Goal: Information Seeking & Learning: Check status

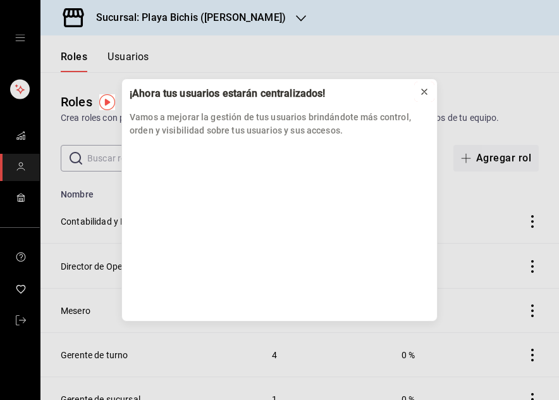
click at [423, 91] on icon at bounding box center [425, 92] width 10 height 10
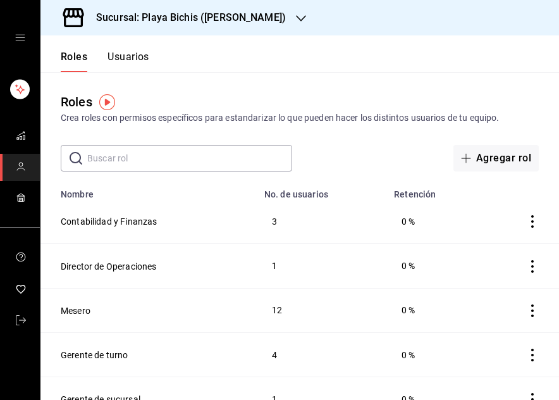
click at [20, 39] on icon "open drawer" at bounding box center [20, 38] width 10 height 10
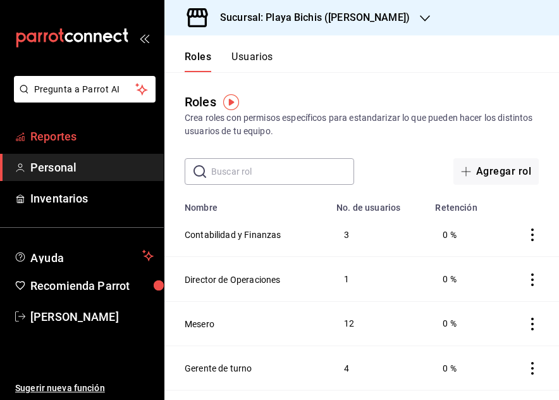
click at [42, 137] on span "Reportes" at bounding box center [91, 136] width 123 height 17
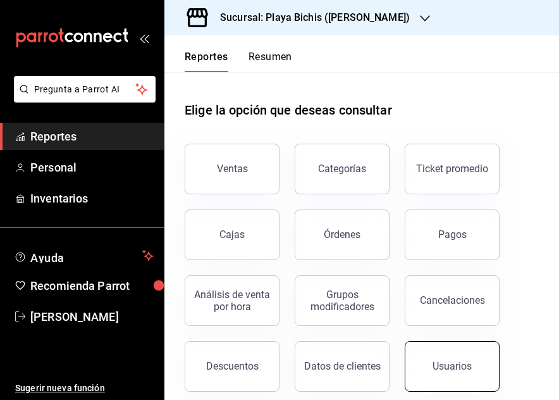
click at [439, 360] on button "Usuarios" at bounding box center [452, 366] width 95 height 51
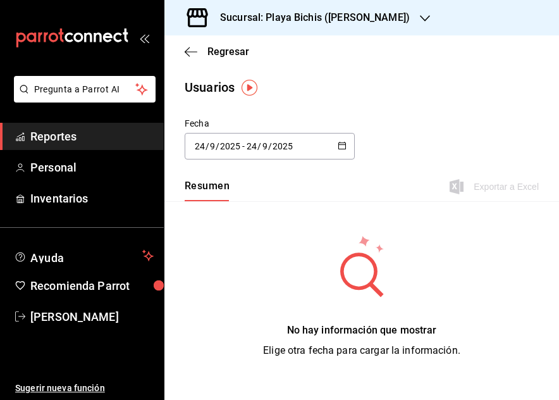
click at [342, 146] on div "[DATE] [DATE] - [DATE] [DATE]" at bounding box center [270, 146] width 170 height 27
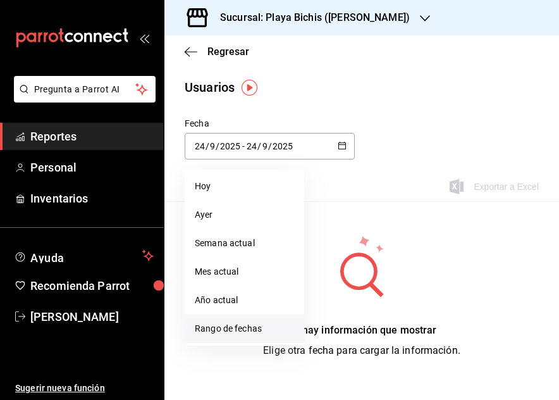
click at [235, 325] on li "Rango de fechas" at bounding box center [245, 329] width 120 height 28
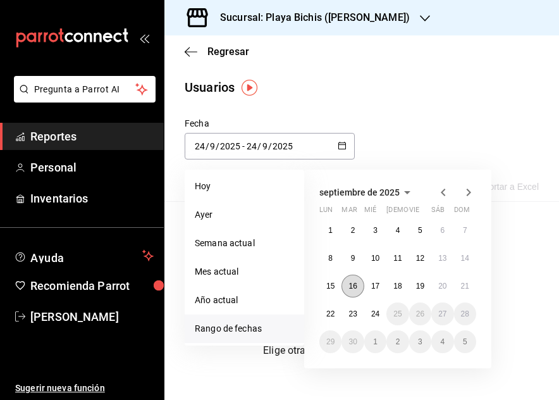
click at [351, 285] on abbr "16" at bounding box center [353, 286] width 8 height 9
type input "[DATE]"
type input "16"
type input "[DATE]"
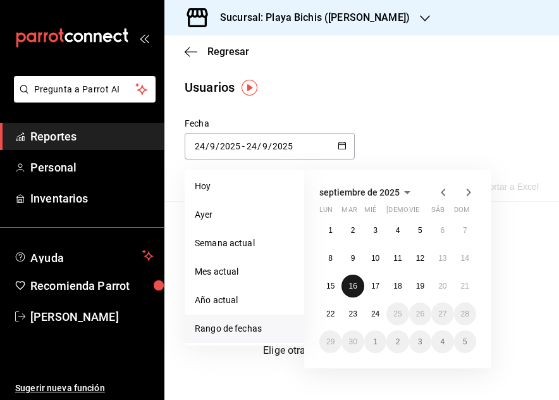
type input "16"
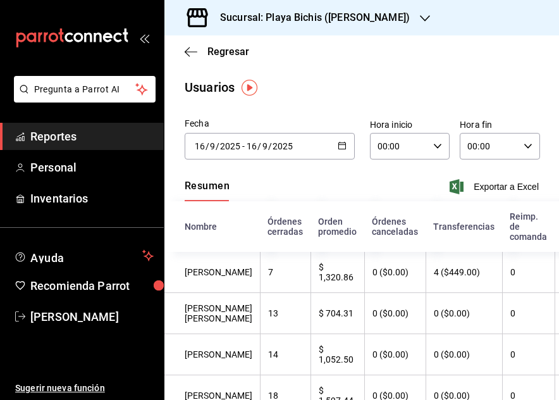
click at [426, 251] on th "Transferencias" at bounding box center [464, 226] width 77 height 51
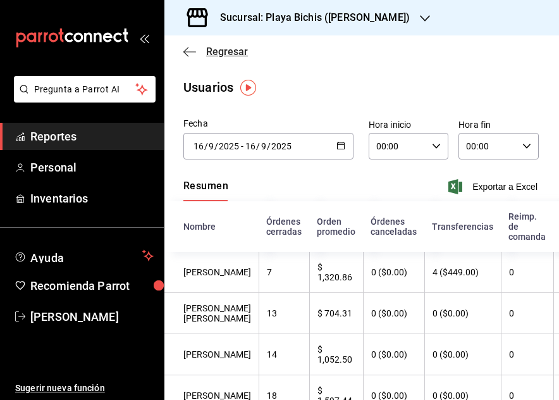
click at [185, 54] on icon "button" at bounding box center [190, 51] width 13 height 11
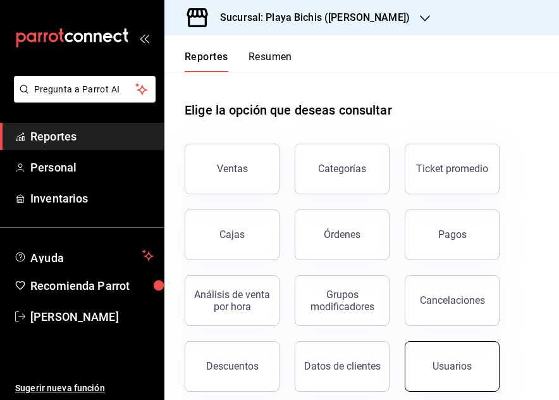
click at [446, 354] on button "Usuarios" at bounding box center [452, 366] width 95 height 51
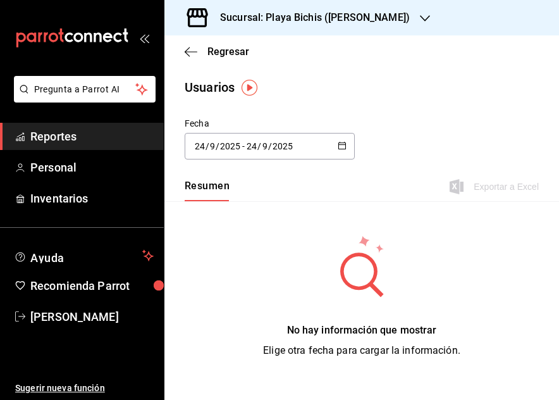
click at [332, 146] on div "[DATE] [DATE] - [DATE] [DATE]" at bounding box center [270, 146] width 170 height 27
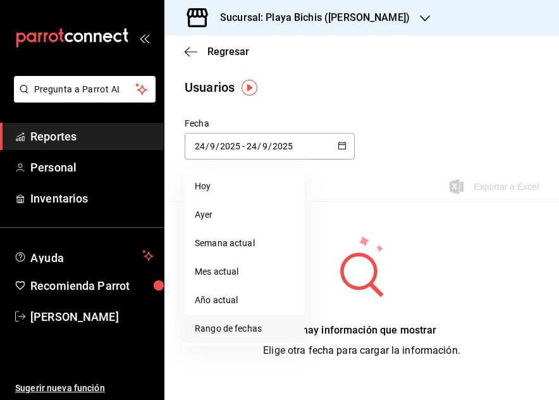
click at [241, 326] on li "Rango de fechas" at bounding box center [245, 329] width 120 height 28
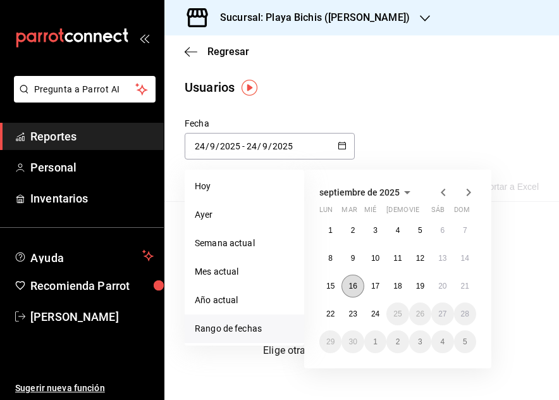
click at [352, 284] on abbr "16" at bounding box center [353, 286] width 8 height 9
type input "[DATE]"
type input "16"
type input "[DATE]"
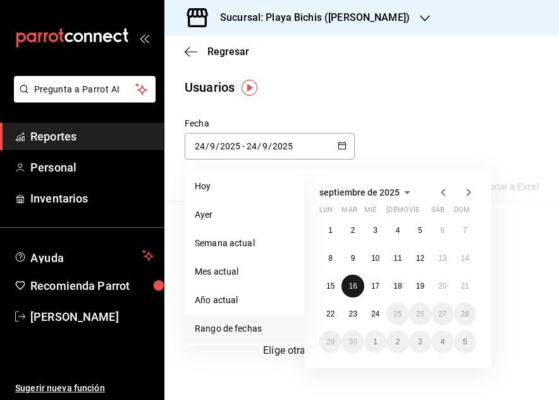
type input "16"
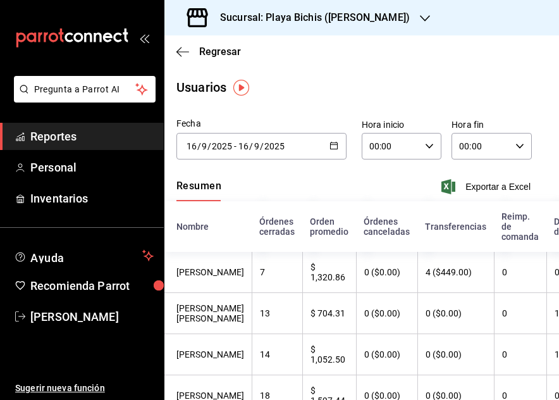
scroll to position [0, 9]
click at [147, 37] on icon "open_drawer_menu" at bounding box center [147, 38] width 6 height 9
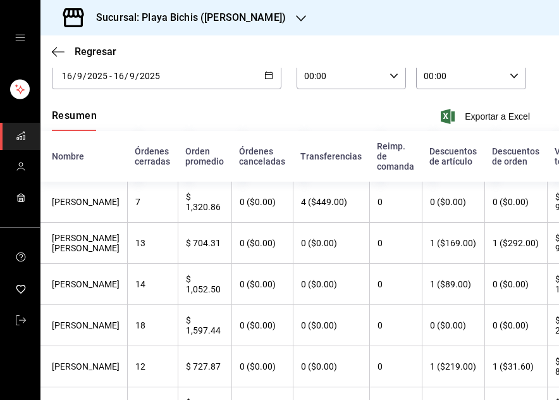
scroll to position [59, 9]
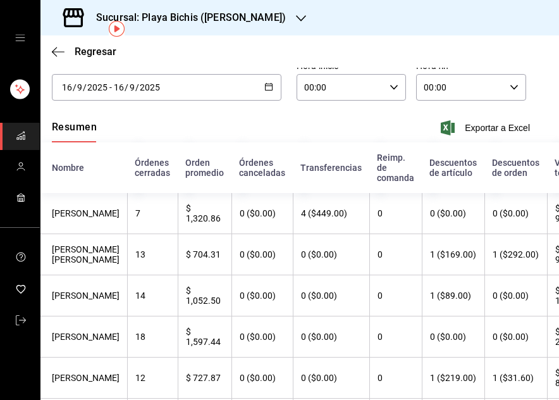
click at [265, 87] on icon "button" at bounding box center [269, 86] width 9 height 9
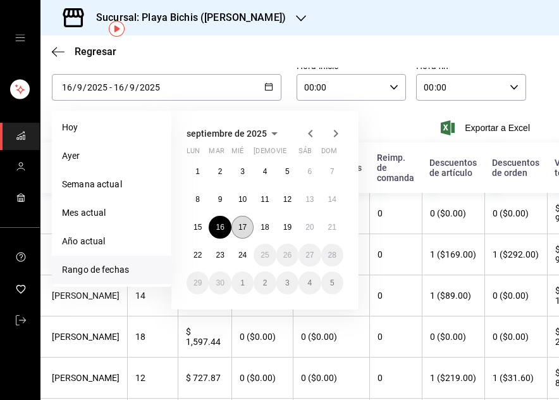
click at [245, 226] on abbr "17" at bounding box center [243, 227] width 8 height 9
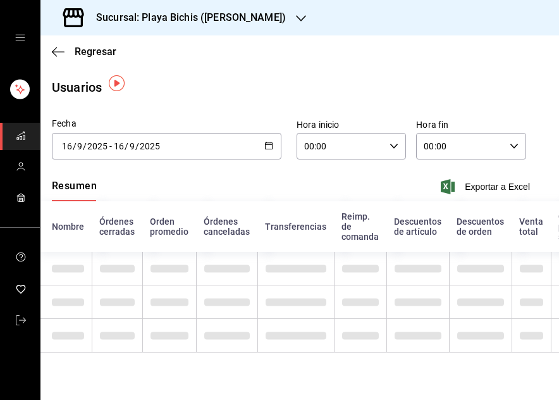
type input "[DATE]"
type input "17"
type input "[DATE]"
type input "17"
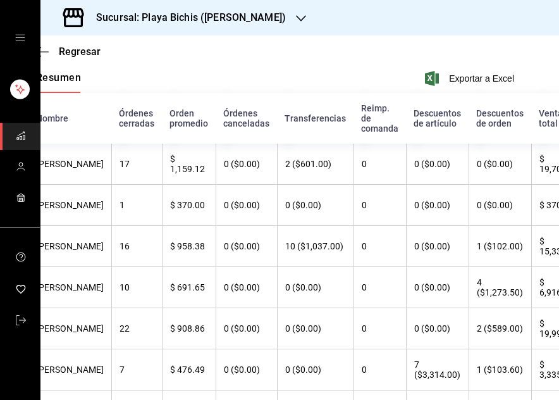
scroll to position [0, 25]
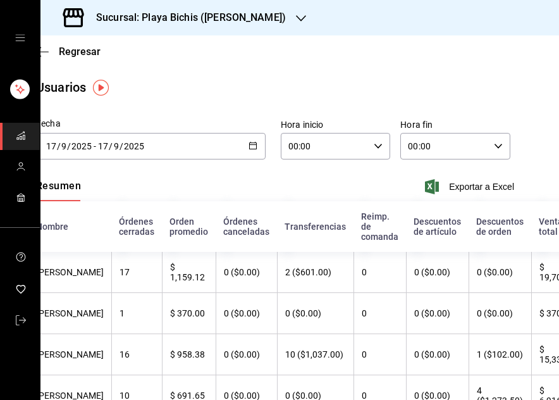
click at [249, 144] on \(Stroke\) "button" at bounding box center [252, 144] width 7 height 1
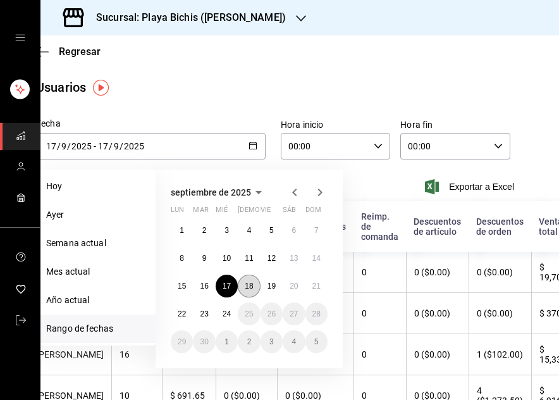
click at [248, 285] on abbr "18" at bounding box center [249, 286] width 8 height 9
type input "[DATE]"
type input "18"
type input "[DATE]"
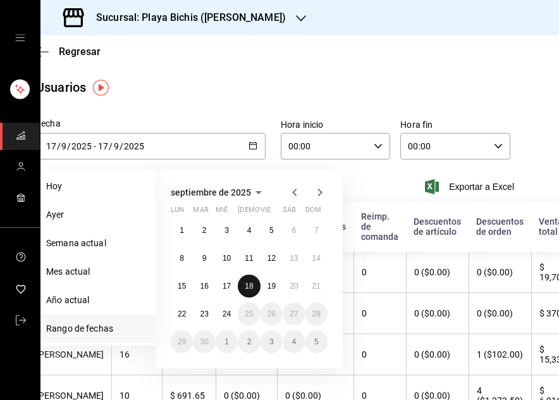
type input "18"
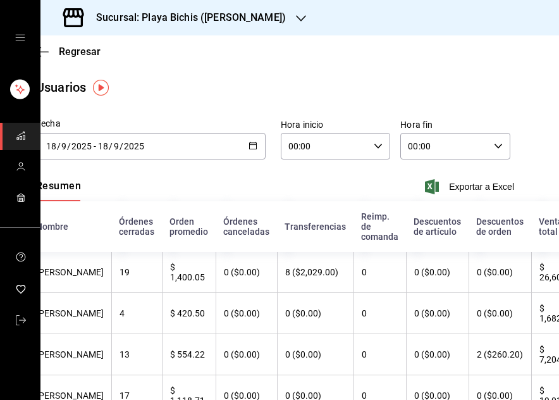
click at [254, 146] on div "[DATE] [DATE] - [DATE] [DATE]" at bounding box center [151, 146] width 230 height 27
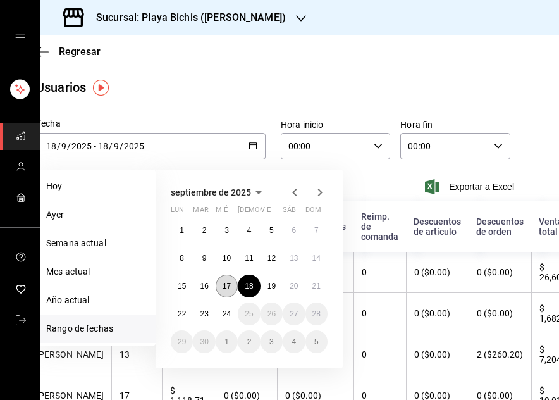
click at [228, 288] on abbr "17" at bounding box center [227, 286] width 8 height 9
type input "[DATE]"
type input "17"
type input "[DATE]"
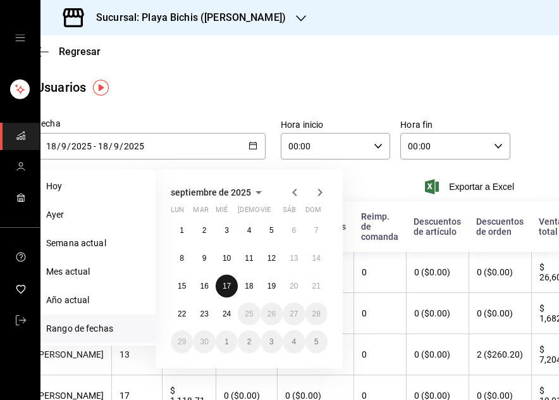
type input "17"
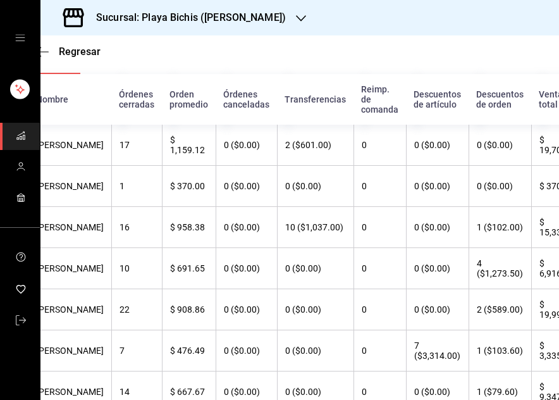
scroll to position [152, 25]
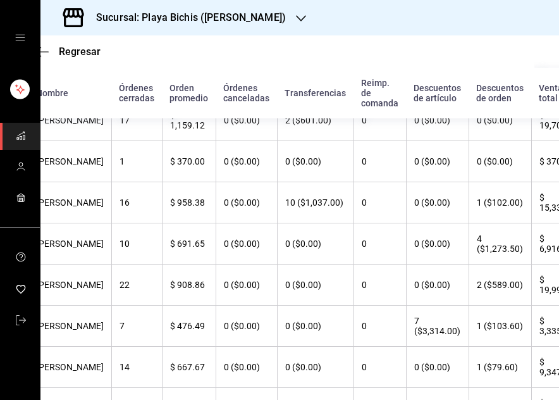
click at [547, 306] on th "$ 19,995.00" at bounding box center [560, 285] width 56 height 41
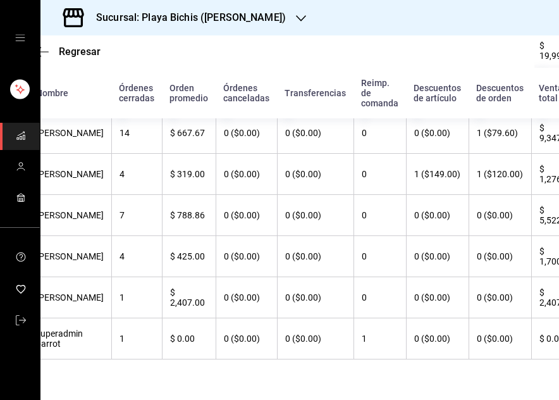
scroll to position [574, 25]
drag, startPoint x: 396, startPoint y: 390, endPoint x: 352, endPoint y: 388, distance: 44.3
click at [352, 388] on main "Regresar Usuarios Fecha [DATE] [DATE] - [DATE] [DATE] [DATE] lun mar mié jue vi…" at bounding box center [275, 24] width 519 height 751
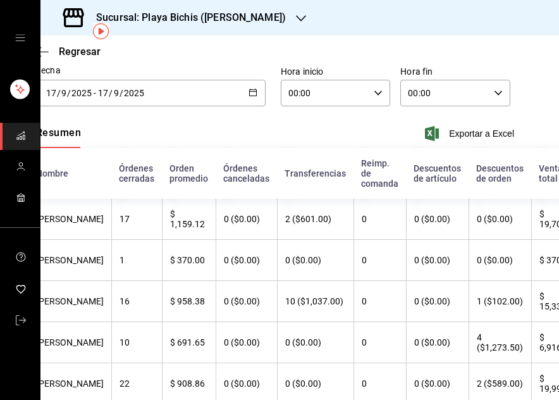
scroll to position [50, 25]
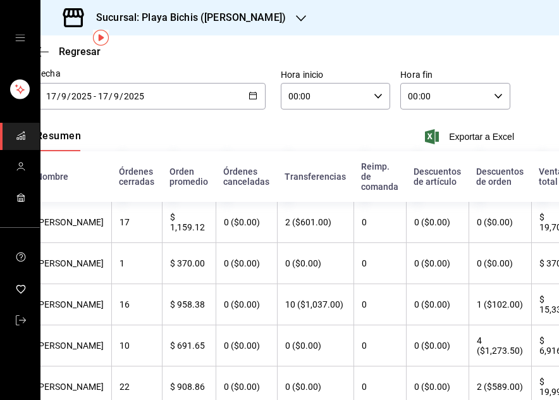
click at [252, 97] on \(Stroke\) "button" at bounding box center [253, 95] width 8 height 7
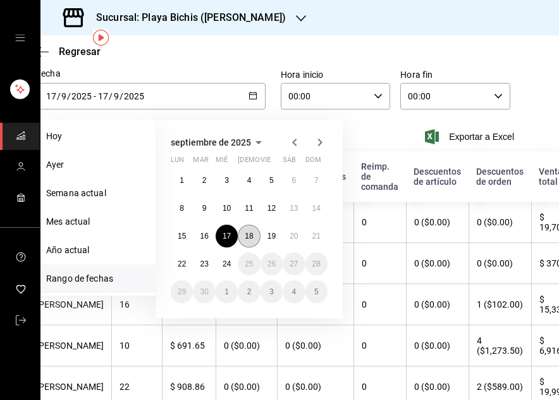
click at [251, 235] on abbr "18" at bounding box center [249, 236] width 8 height 9
type input "[DATE]"
type input "18"
type input "[DATE]"
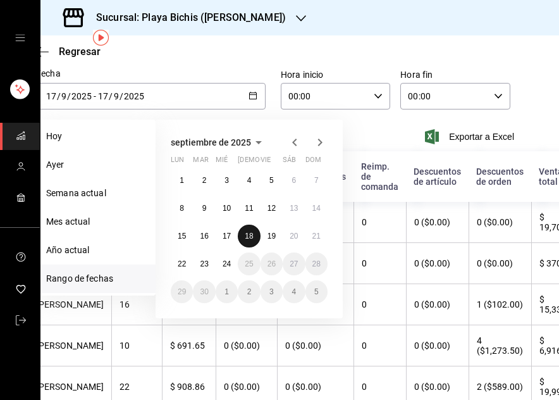
type input "18"
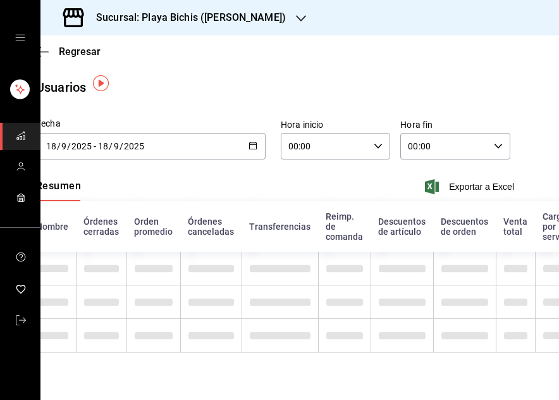
scroll to position [4, 25]
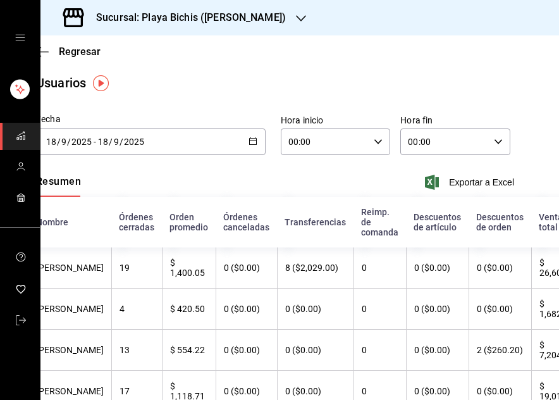
click at [534, 175] on div "Regresar Usuarios Fecha [DATE] [DATE] - [DATE] [DATE] [DATE] lun mar mié jue vi…" at bounding box center [300, 217] width 519 height 365
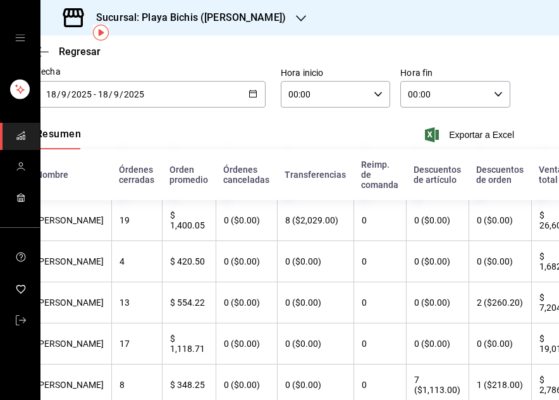
scroll to position [42, 25]
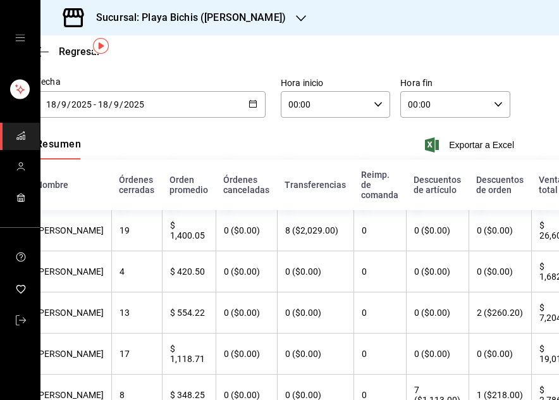
click at [249, 106] on icon "button" at bounding box center [253, 103] width 9 height 9
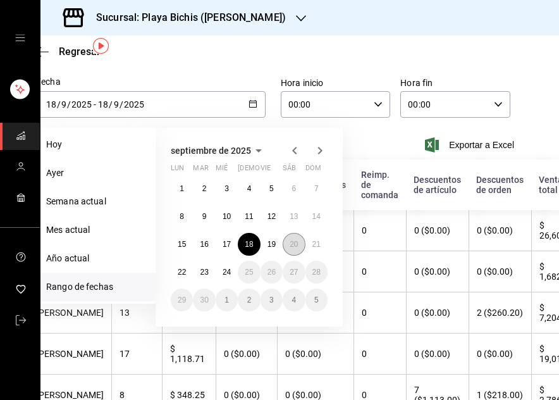
click at [290, 245] on abbr "20" at bounding box center [294, 244] width 8 height 9
click at [293, 243] on abbr "20" at bounding box center [294, 244] width 8 height 9
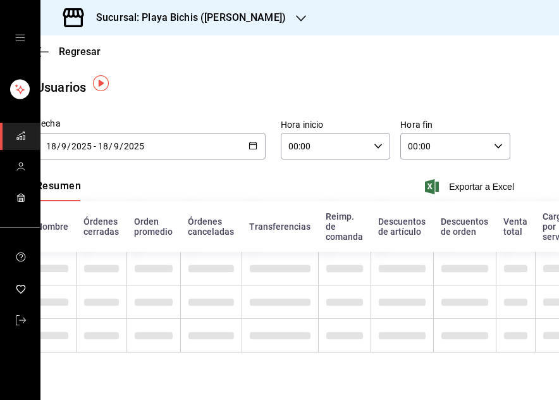
type input "[DATE]"
type input "20"
type input "[DATE]"
type input "20"
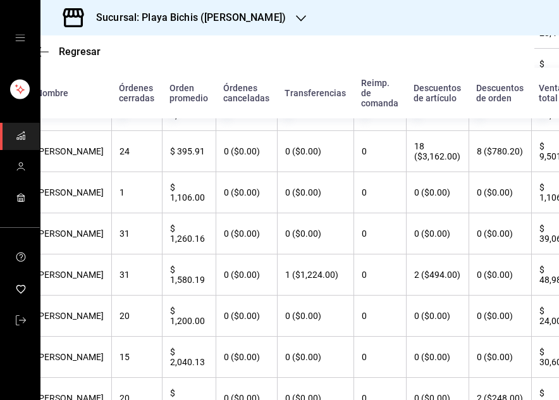
scroll to position [248, 25]
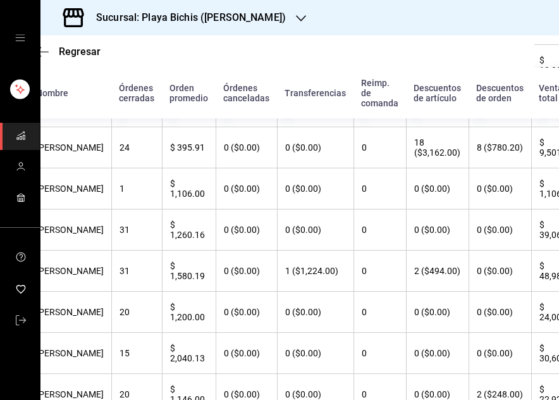
click at [419, 168] on th "18 ($3,162.00)" at bounding box center [437, 147] width 63 height 41
click at [56, 42] on div "Regresar" at bounding box center [275, 51] width 519 height 32
click at [78, 53] on span "Regresar" at bounding box center [80, 52] width 42 height 12
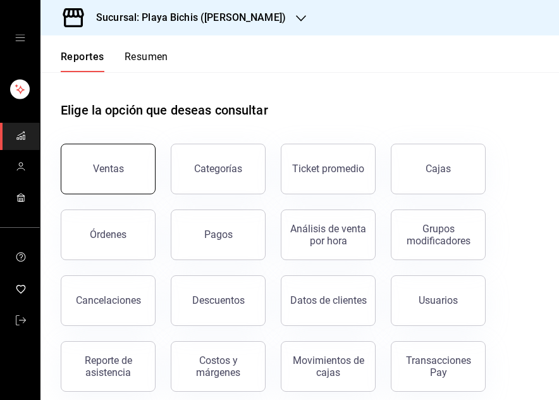
click at [118, 172] on div "Ventas" at bounding box center [108, 169] width 31 height 12
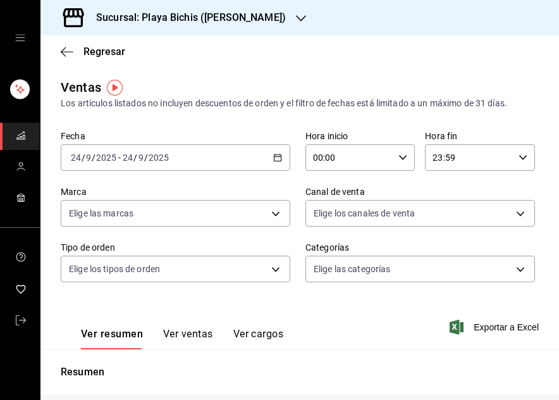
click at [274, 160] on icon "button" at bounding box center [277, 157] width 9 height 9
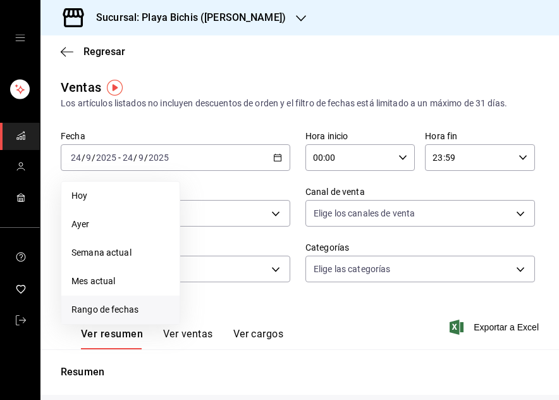
click at [111, 310] on span "Rango de fechas" at bounding box center [121, 309] width 98 height 13
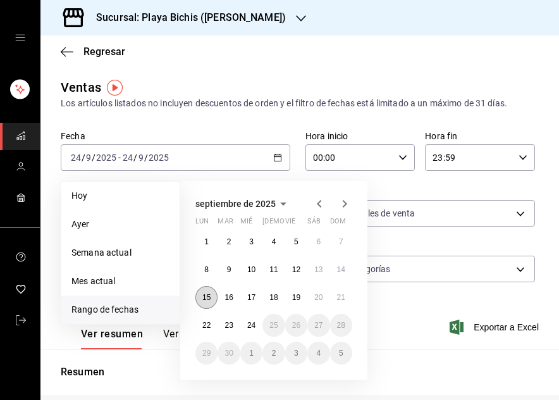
click at [204, 303] on button "15" at bounding box center [207, 297] width 22 height 23
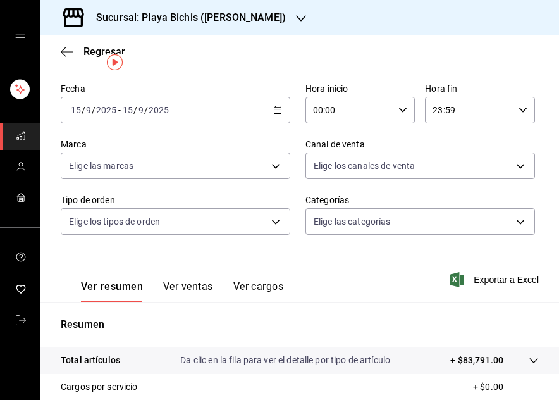
scroll to position [25, 0]
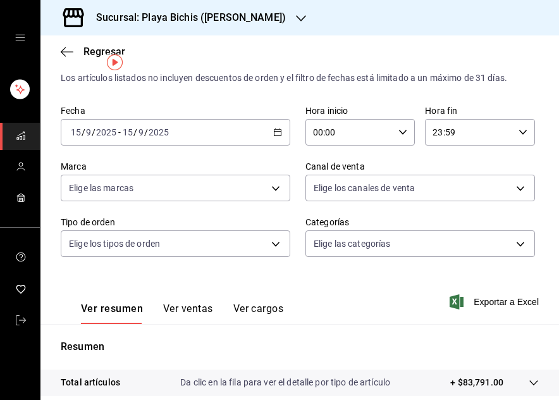
click at [274, 130] on \(Stroke\) "button" at bounding box center [278, 132] width 8 height 7
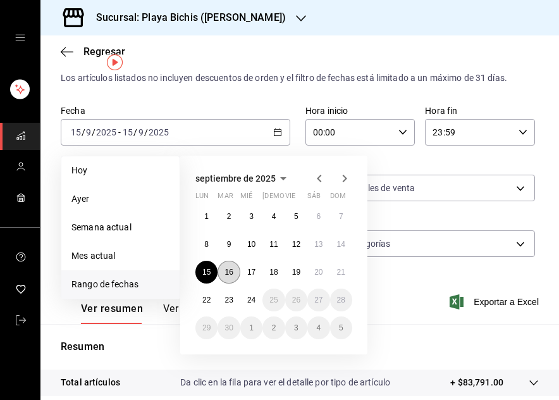
click at [232, 274] on abbr "16" at bounding box center [229, 272] width 8 height 9
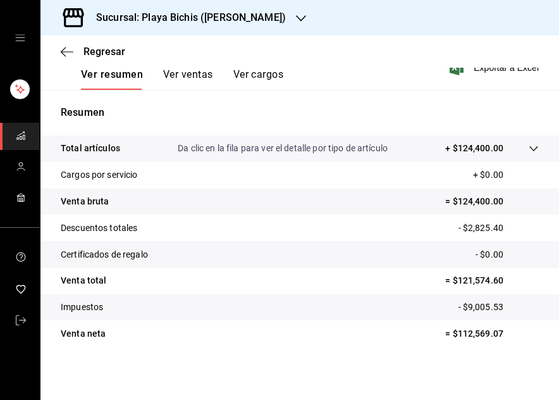
scroll to position [262, 0]
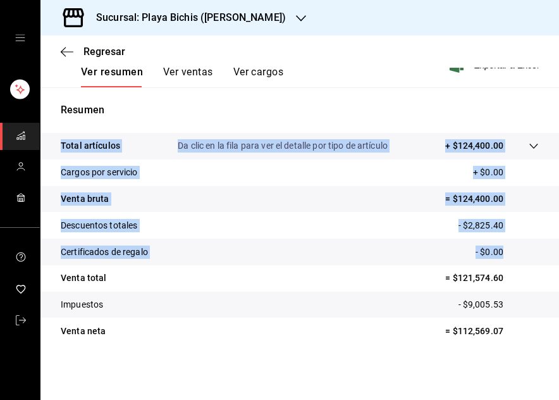
drag, startPoint x: 549, startPoint y: 263, endPoint x: 552, endPoint y: 180, distance: 83.0
click at [552, 180] on div "Regresar Ventas Los artículos listados no incluyen descuentos de orden y el fil…" at bounding box center [300, 217] width 519 height 365
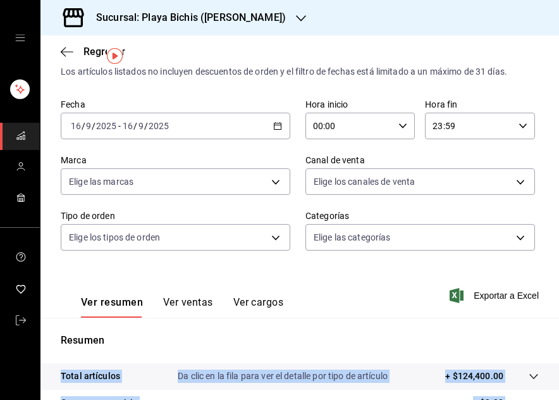
click at [273, 126] on icon "button" at bounding box center [277, 126] width 9 height 9
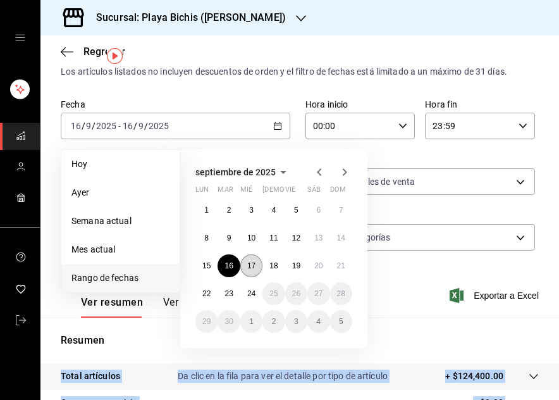
click at [250, 270] on abbr "17" at bounding box center [251, 265] width 8 height 9
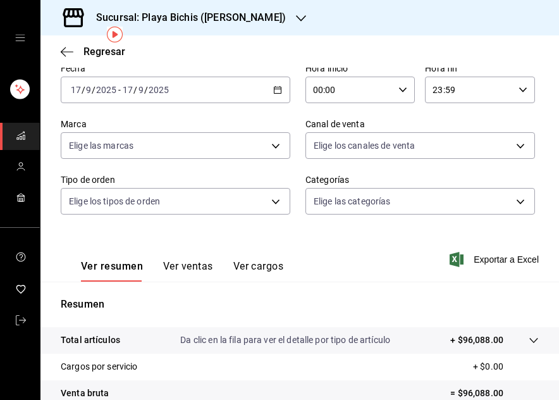
scroll to position [53, 0]
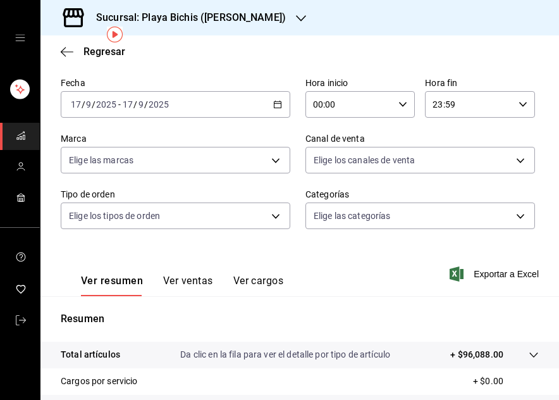
click at [276, 105] on icon "button" at bounding box center [277, 104] width 9 height 9
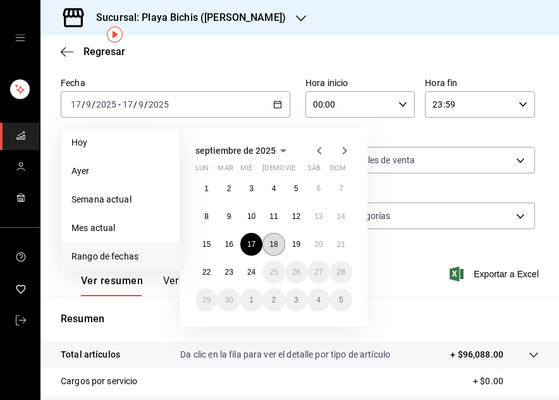
click at [277, 242] on abbr "18" at bounding box center [274, 244] width 8 height 9
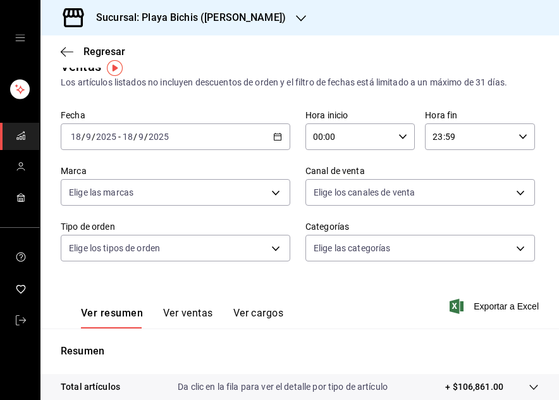
scroll to position [20, 0]
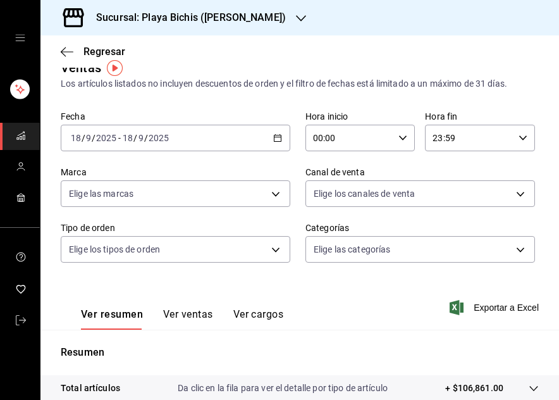
click at [274, 135] on icon "button" at bounding box center [277, 138] width 9 height 9
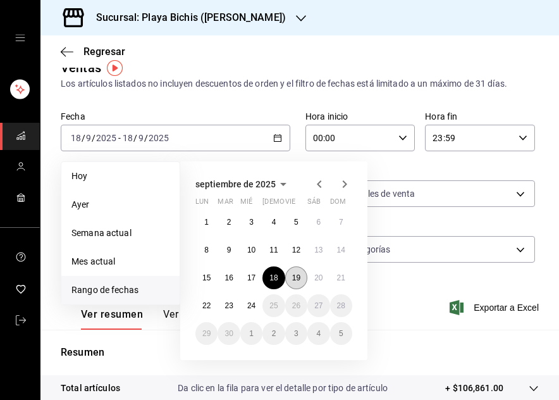
click at [292, 278] on abbr "19" at bounding box center [296, 277] width 8 height 9
click at [292, 278] on div "Ver resumen Ver ventas Ver cargos Exportar a Excel" at bounding box center [300, 304] width 519 height 52
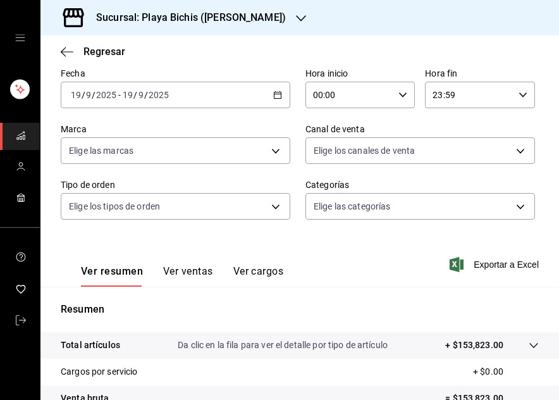
scroll to position [21, 0]
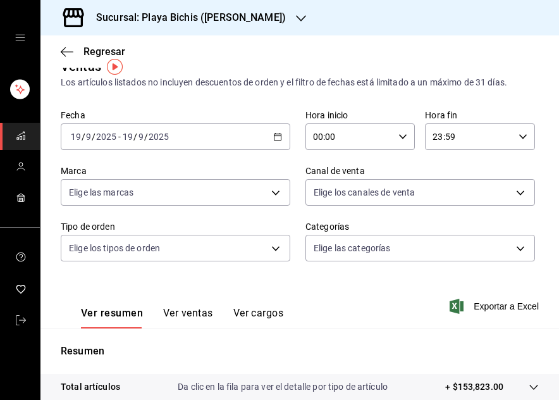
click at [275, 135] on icon "button" at bounding box center [277, 136] width 9 height 9
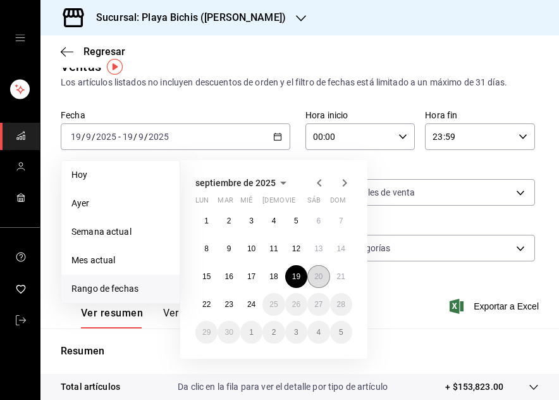
click at [321, 274] on abbr "20" at bounding box center [319, 276] width 8 height 9
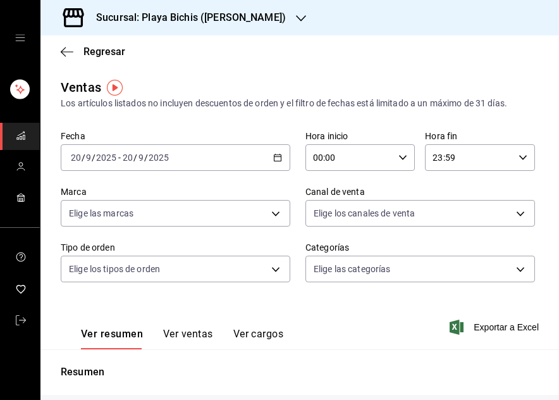
click at [273, 158] on icon "button" at bounding box center [277, 157] width 9 height 9
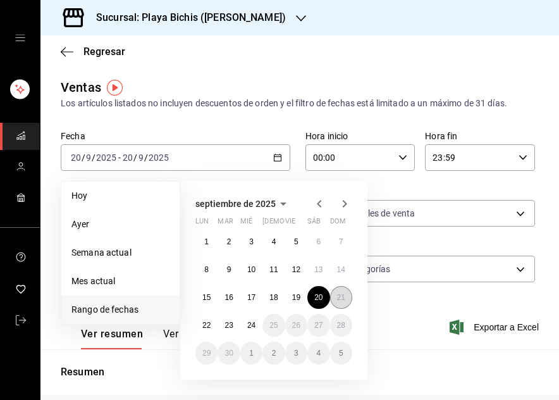
click at [339, 299] on abbr "21" at bounding box center [341, 297] width 8 height 9
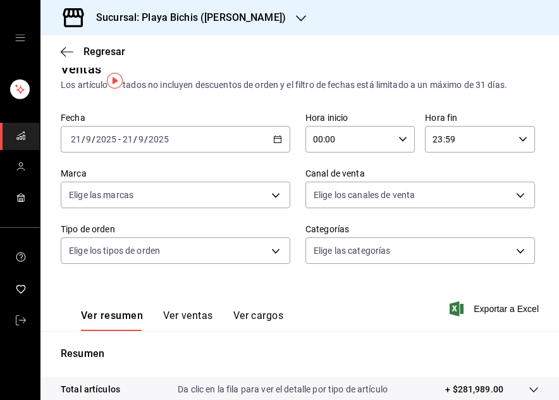
scroll to position [3, 0]
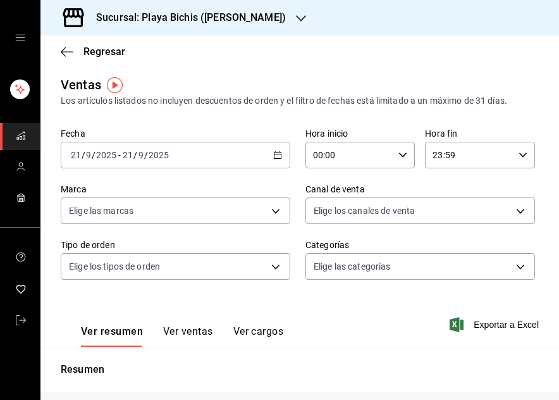
click at [270, 149] on div "[DATE] [DATE] - [DATE] [DATE]" at bounding box center [176, 155] width 230 height 27
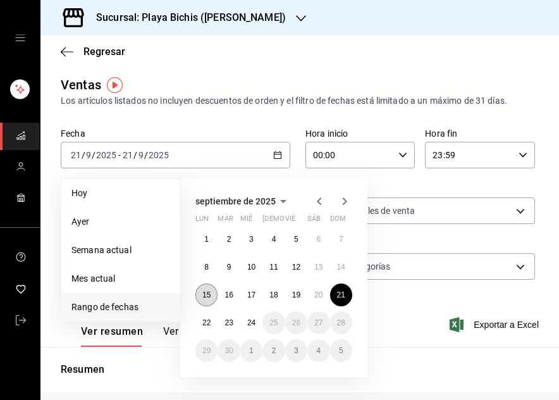
click at [208, 293] on abbr "15" at bounding box center [207, 294] width 8 height 9
click at [334, 297] on button "21" at bounding box center [341, 295] width 22 height 23
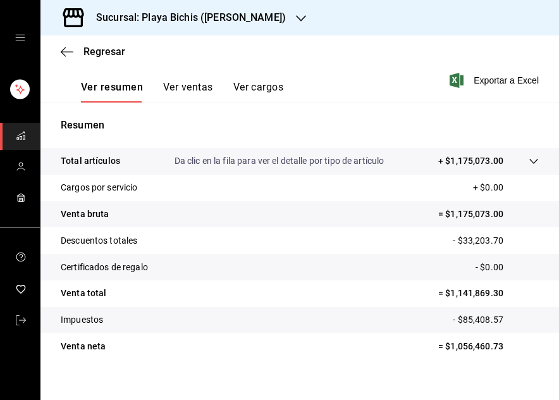
scroll to position [262, 0]
